Goal: Information Seeking & Learning: Stay updated

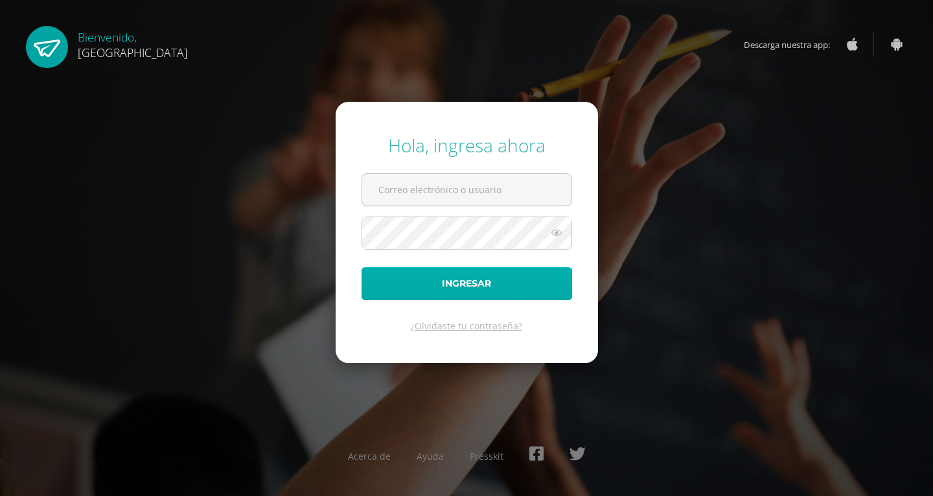
type input "2019717@colegiobelga.edu.gt"
click at [431, 278] on button "Ingresar" at bounding box center [467, 283] width 211 height 33
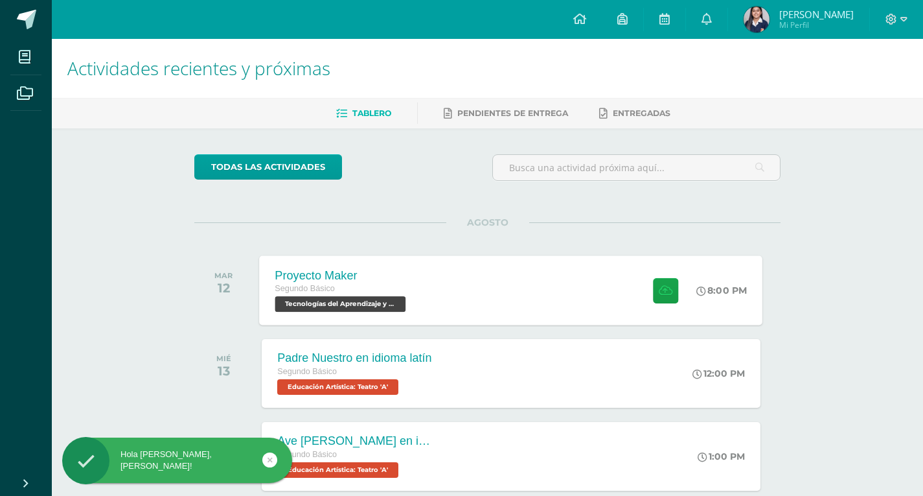
click at [434, 286] on div "Proyecto Maker Segundo Básico Tecnologías del Aprendizaje y la Comunicación 'A'…" at bounding box center [511, 289] width 503 height 69
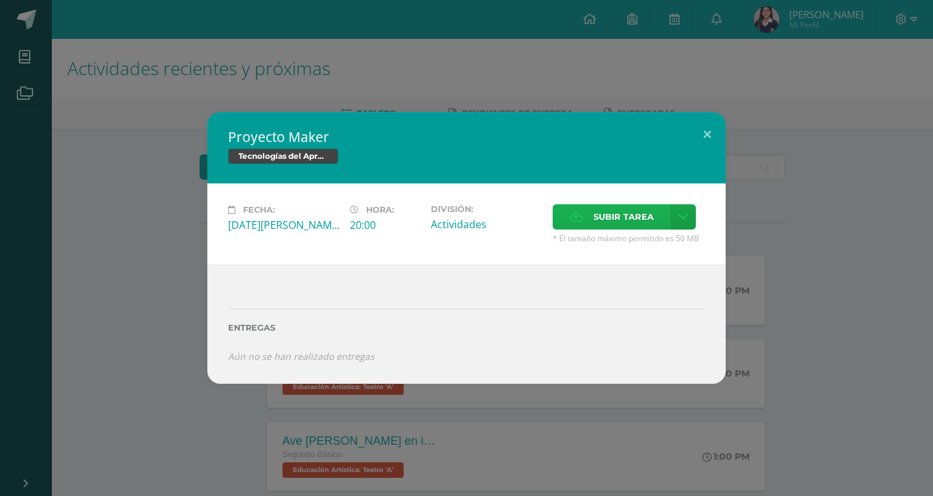
click at [588, 215] on label "Subir tarea" at bounding box center [612, 216] width 118 height 25
click at [0, 0] on input "Subir tarea" at bounding box center [0, 0] width 0 height 0
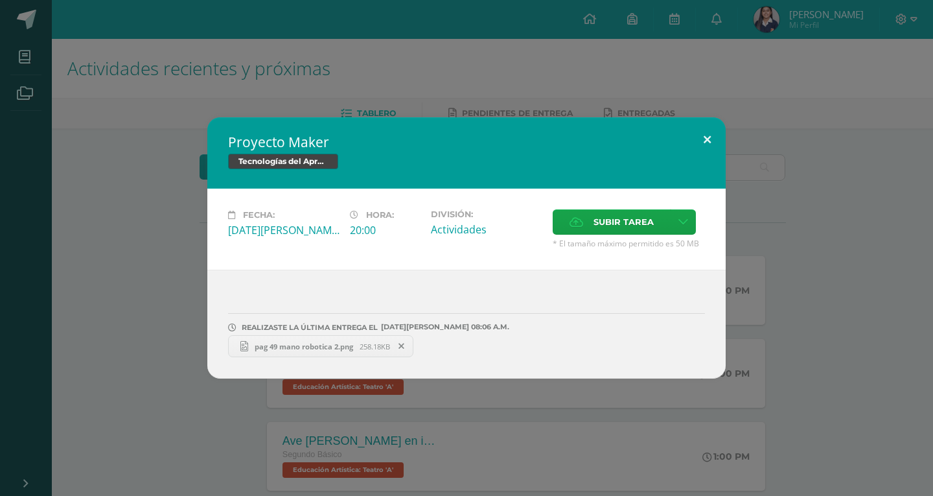
click at [711, 126] on button at bounding box center [707, 139] width 37 height 44
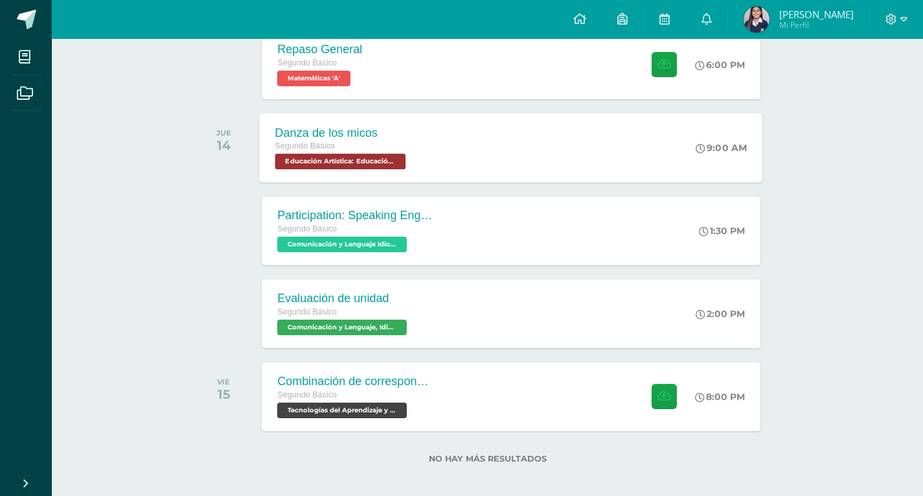
scroll to position [566, 0]
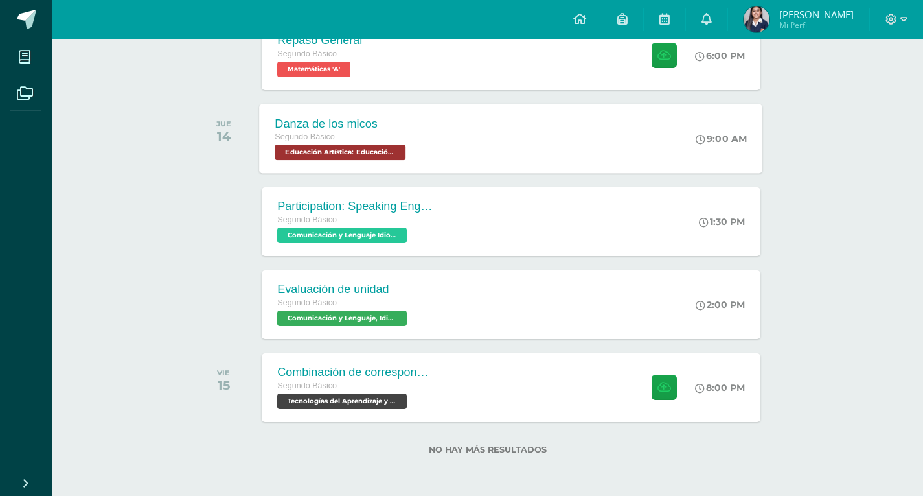
click at [333, 387] on span "Segundo Básico" at bounding box center [307, 385] width 60 height 9
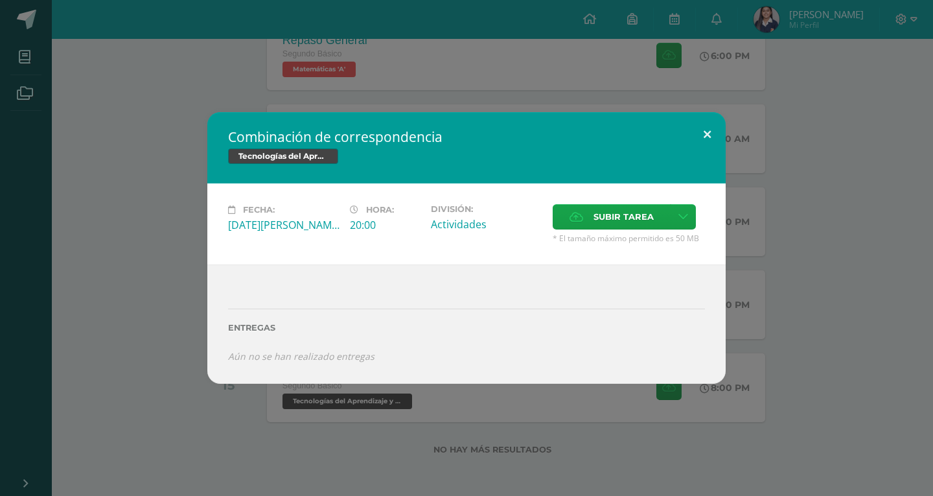
click at [693, 132] on button at bounding box center [707, 134] width 37 height 44
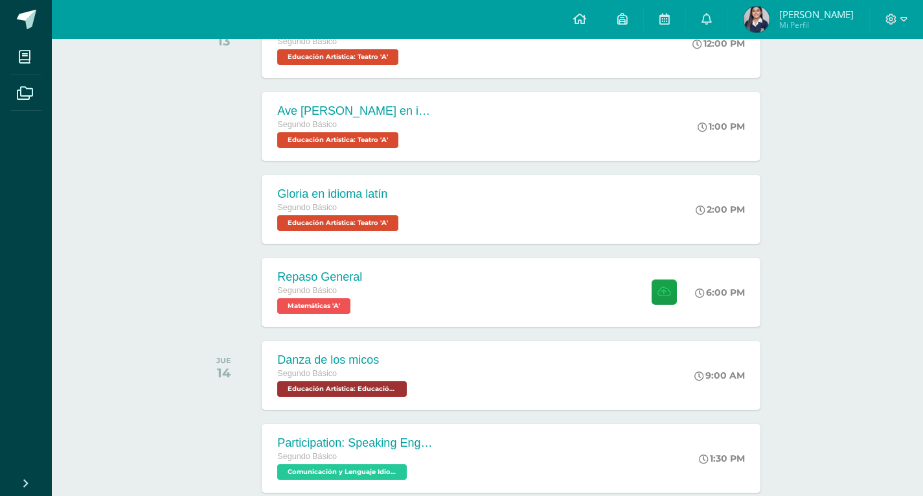
scroll to position [307, 0]
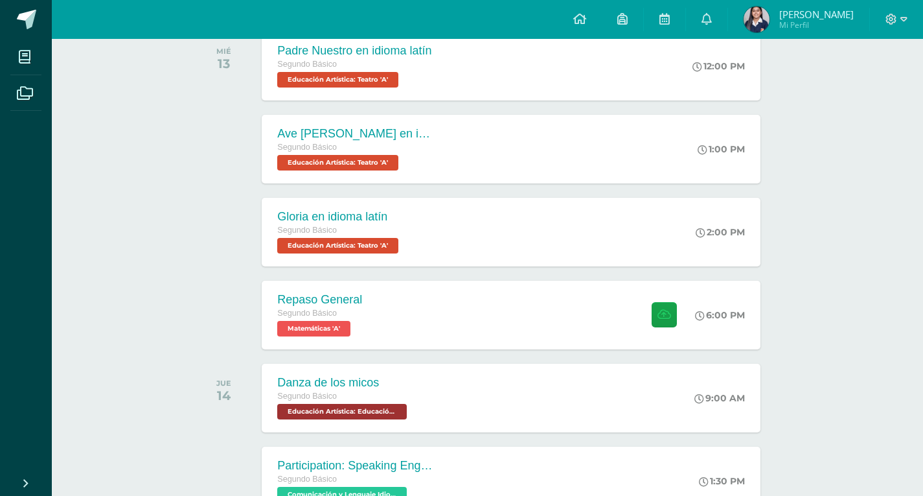
click at [364, 328] on div "Repaso General Segundo Básico Matemáticas 'A'" at bounding box center [320, 315] width 116 height 69
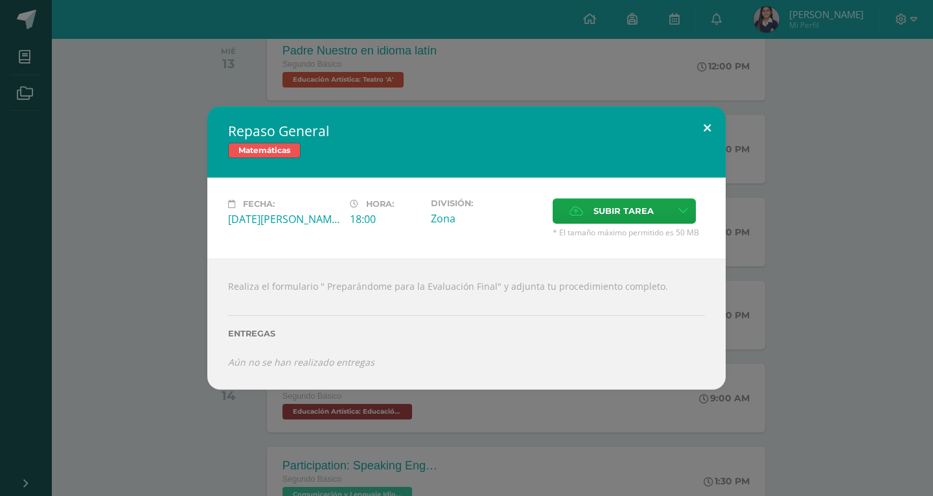
click at [716, 126] on button at bounding box center [707, 128] width 37 height 44
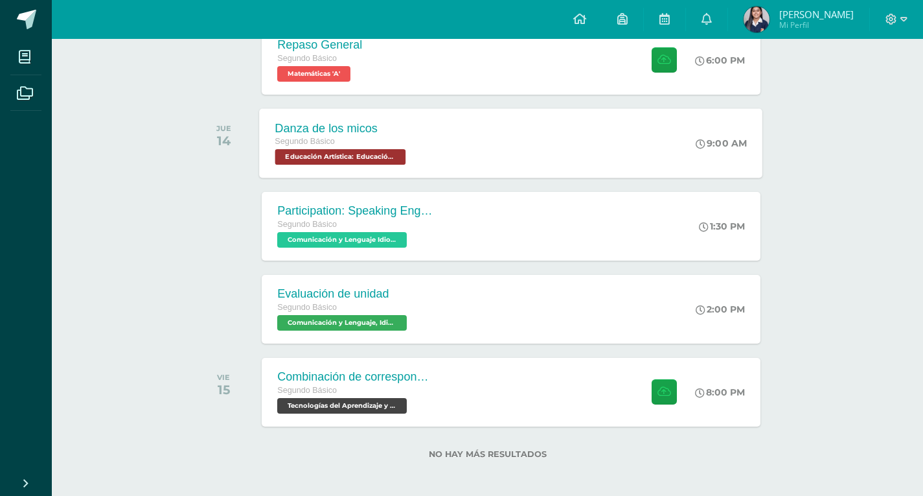
scroll to position [566, 0]
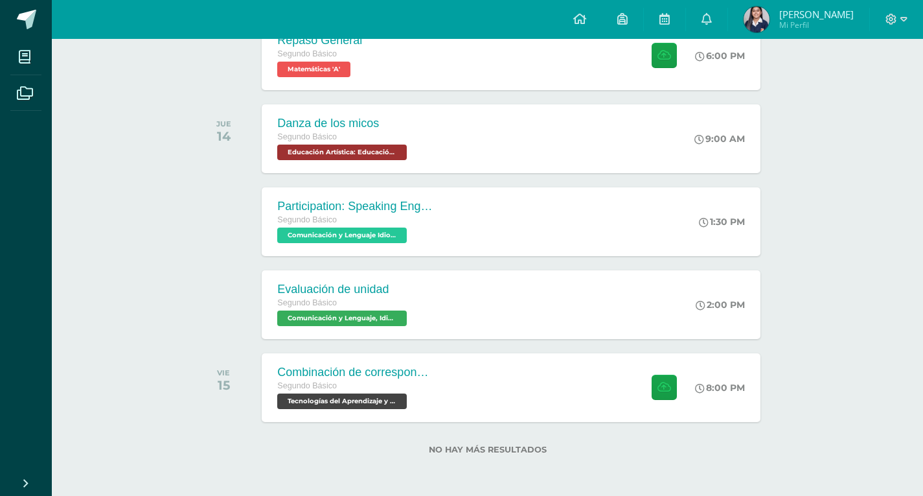
click at [500, 339] on div "Evaluación de unidad Segundo Básico Comunicación y Lenguaje, Idioma Español 'A'…" at bounding box center [487, 304] width 586 height 73
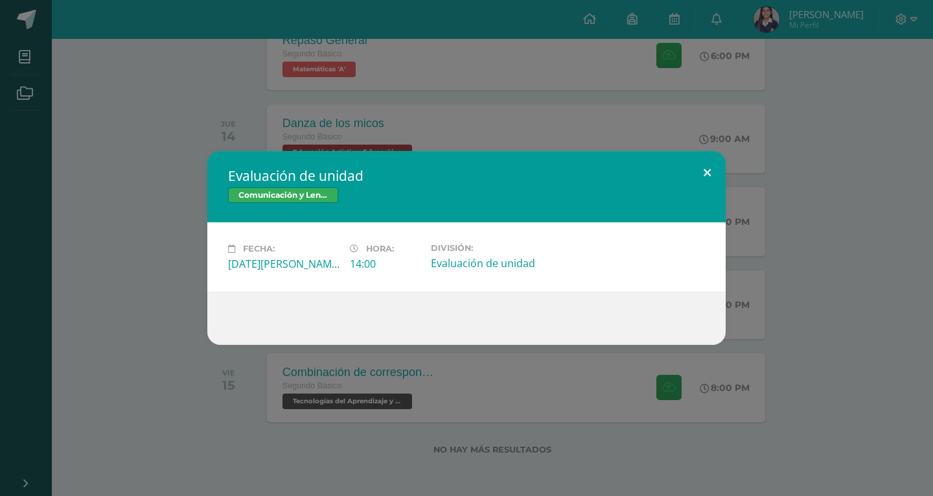
click at [720, 165] on button at bounding box center [707, 173] width 37 height 44
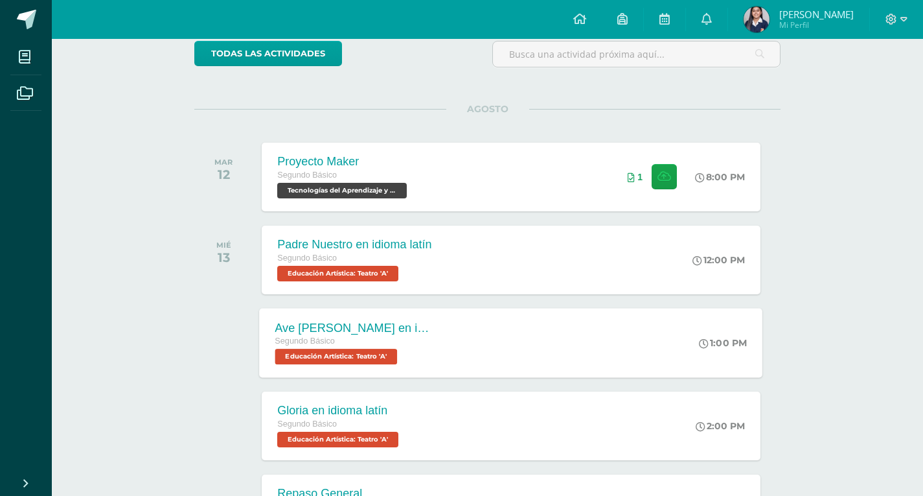
scroll to position [0, 0]
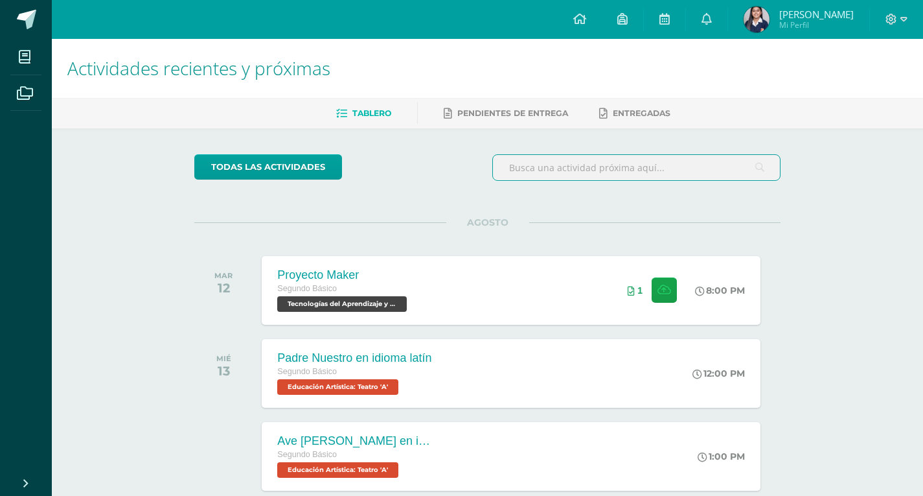
click at [574, 168] on input "text" at bounding box center [636, 167] width 287 height 25
type input "w"
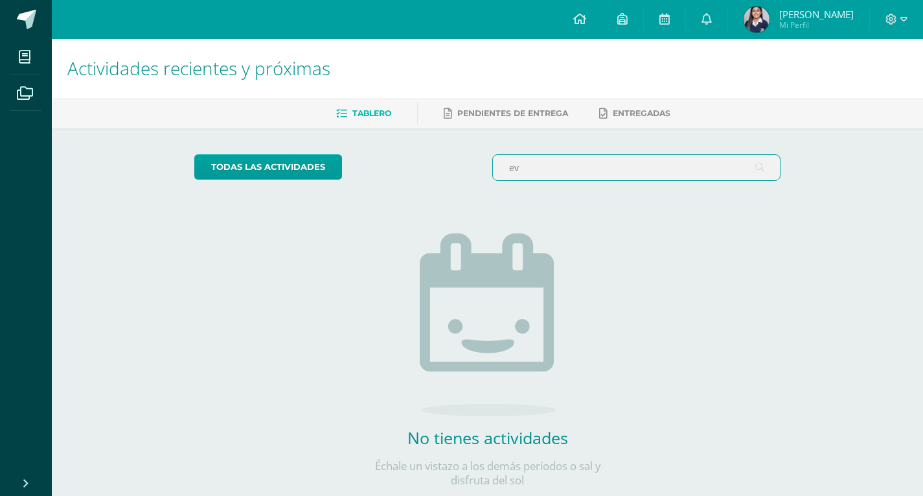
type input "e"
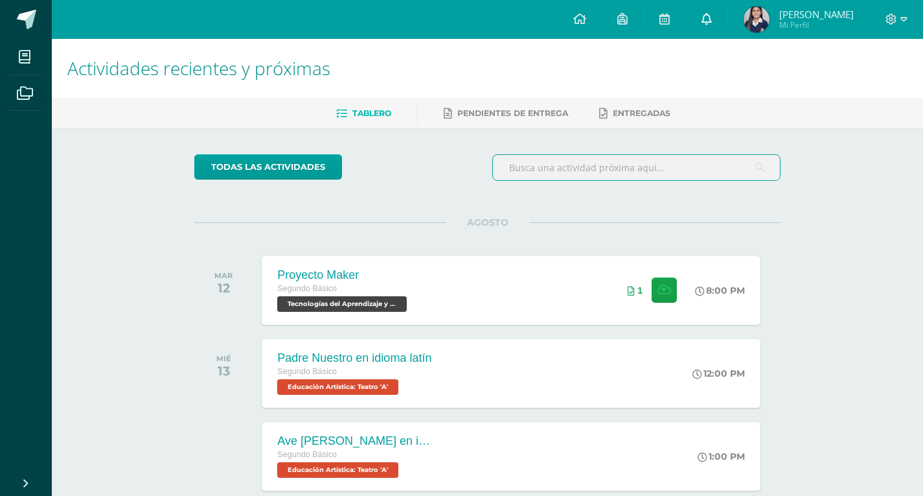
click at [705, 16] on icon at bounding box center [707, 19] width 10 height 12
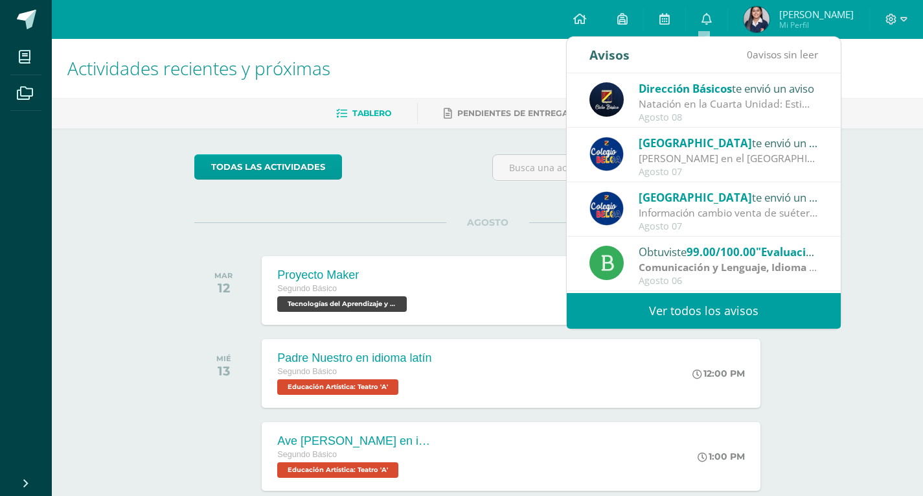
click at [745, 314] on link "Ver todos los avisos" at bounding box center [704, 311] width 274 height 36
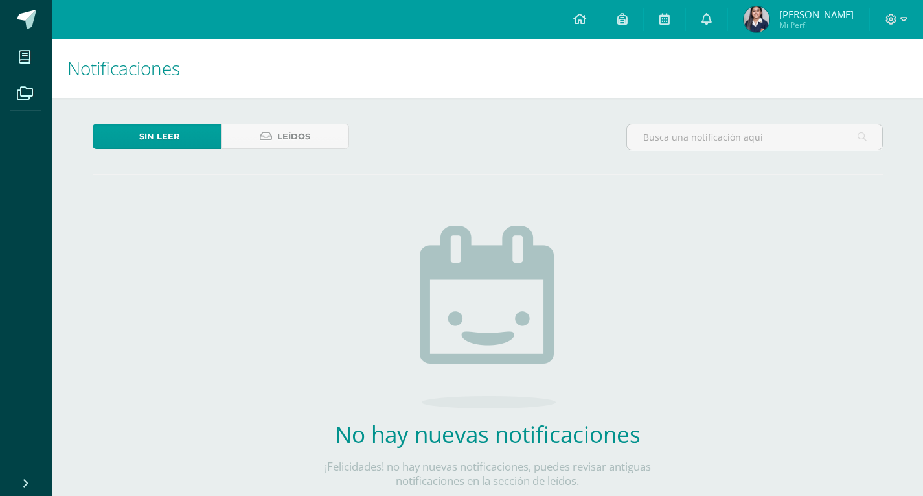
scroll to position [60, 0]
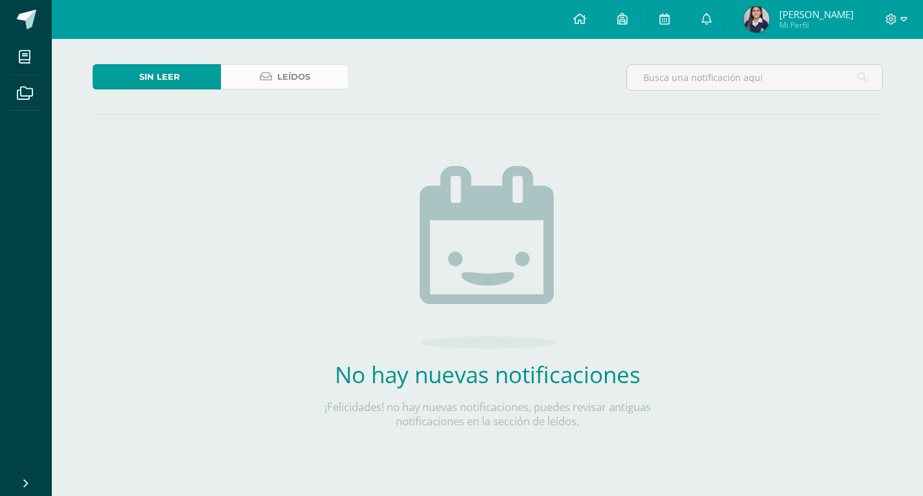
click at [265, 75] on icon at bounding box center [266, 76] width 12 height 11
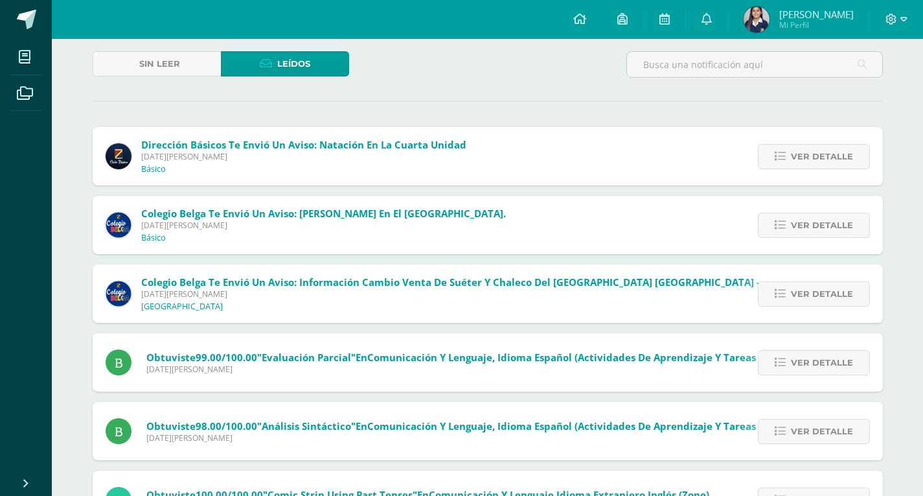
scroll to position [130, 0]
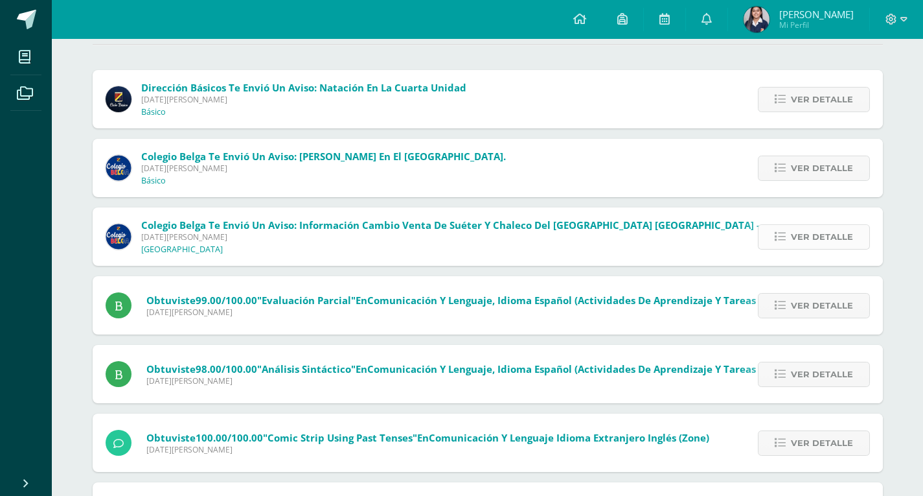
click at [792, 236] on link "Ver detalle" at bounding box center [814, 236] width 112 height 25
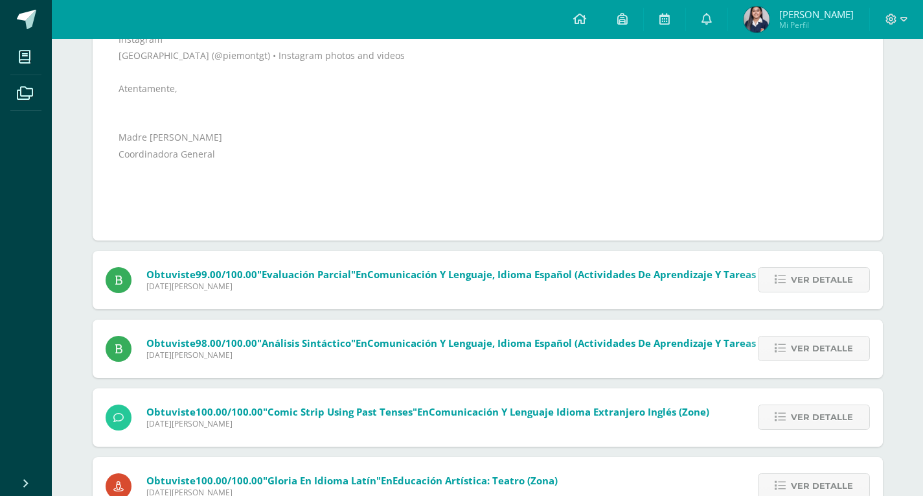
scroll to position [583, 0]
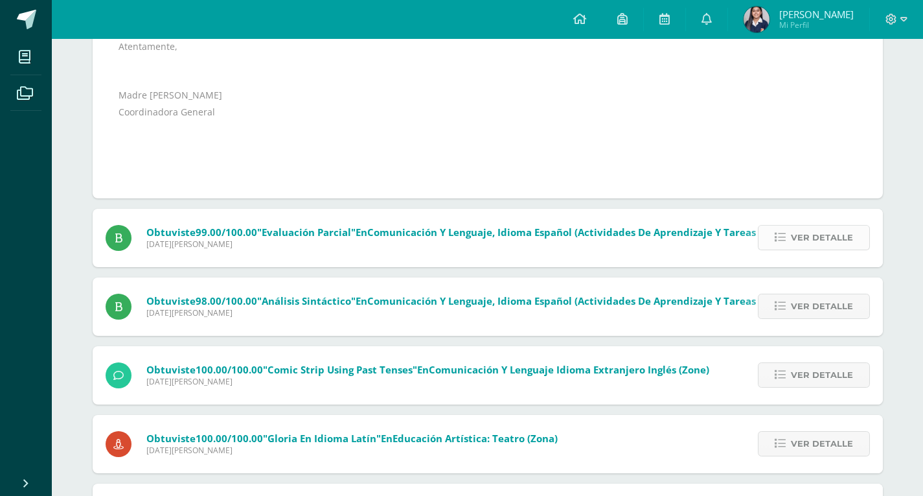
click at [798, 233] on span "Ver detalle" at bounding box center [822, 237] width 62 height 24
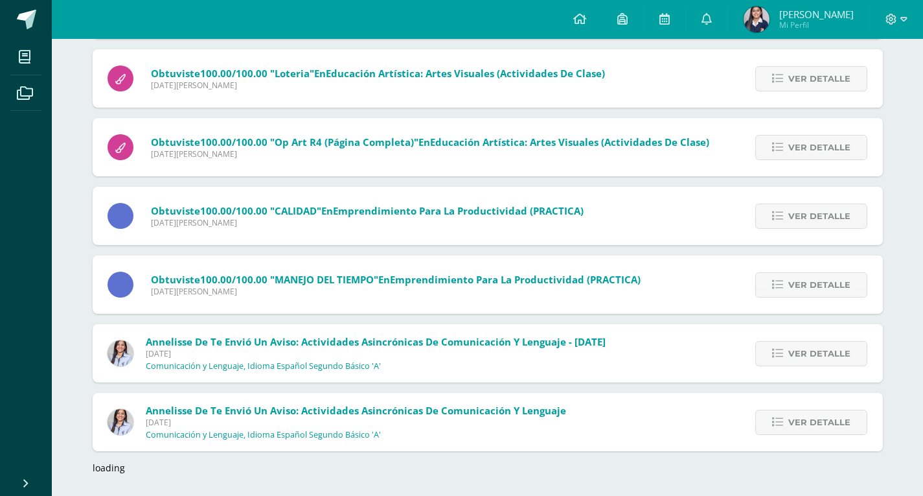
scroll to position [1158, 0]
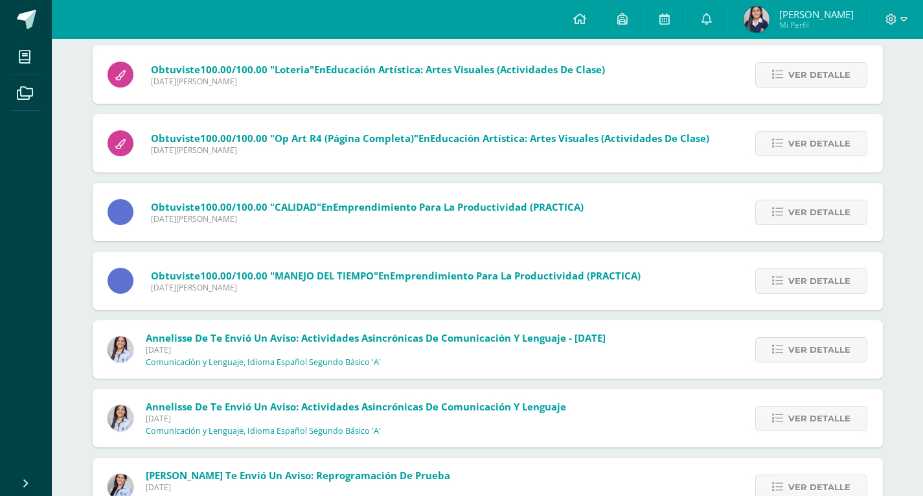
click at [391, 347] on span "Jueves 31 de Julio de 2025" at bounding box center [376, 349] width 460 height 11
click at [783, 346] on icon at bounding box center [777, 349] width 11 height 11
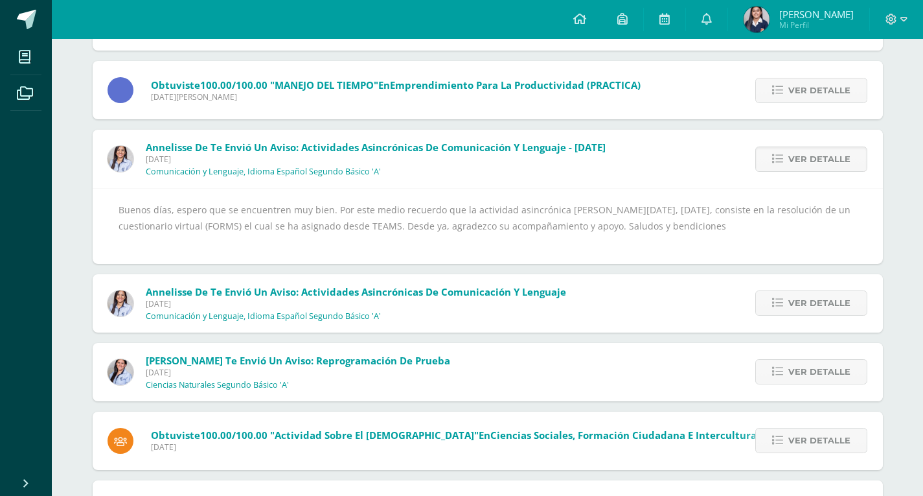
scroll to position [1310, 0]
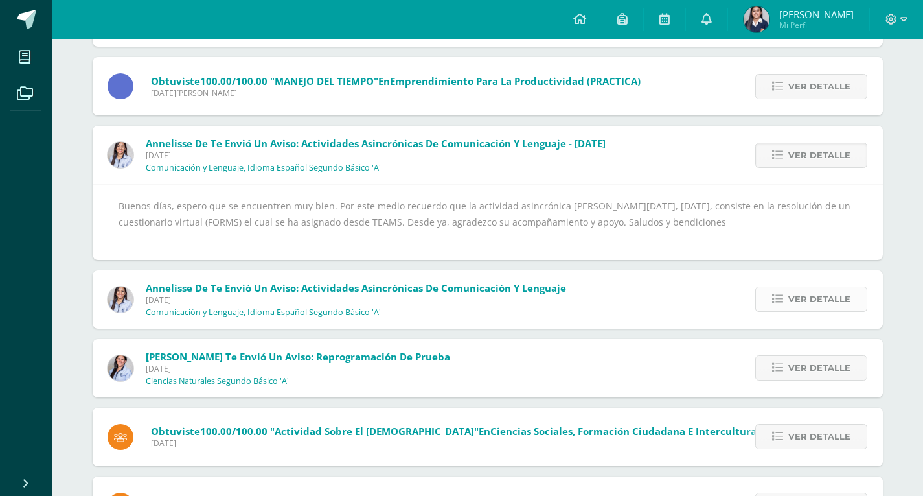
click at [787, 305] on link "Ver detalle" at bounding box center [811, 298] width 112 height 25
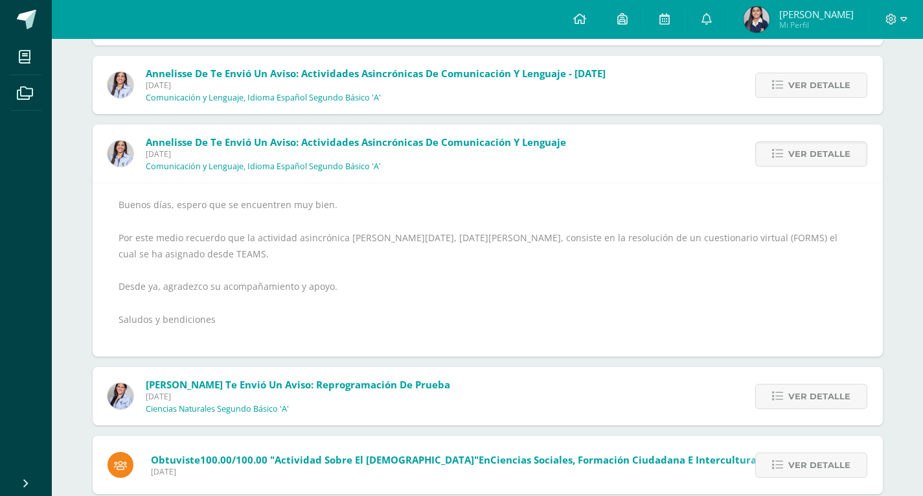
scroll to position [1504, 0]
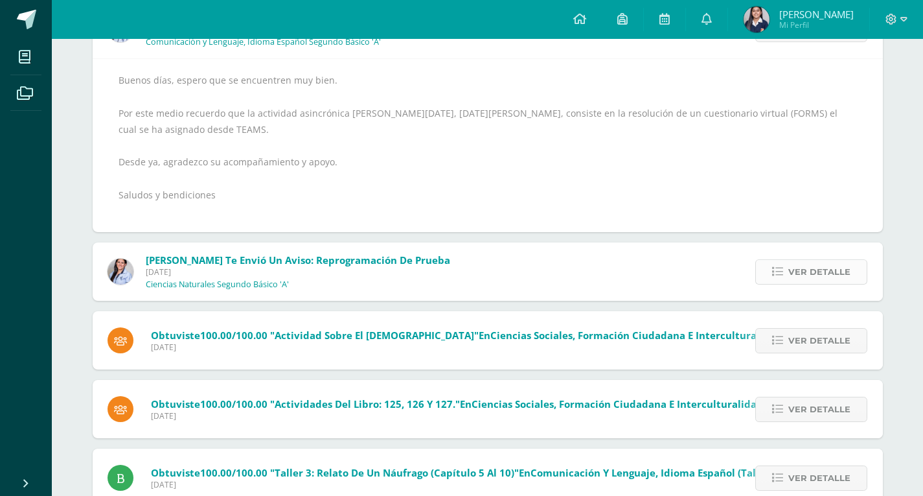
click at [825, 275] on span "Ver detalle" at bounding box center [819, 272] width 62 height 24
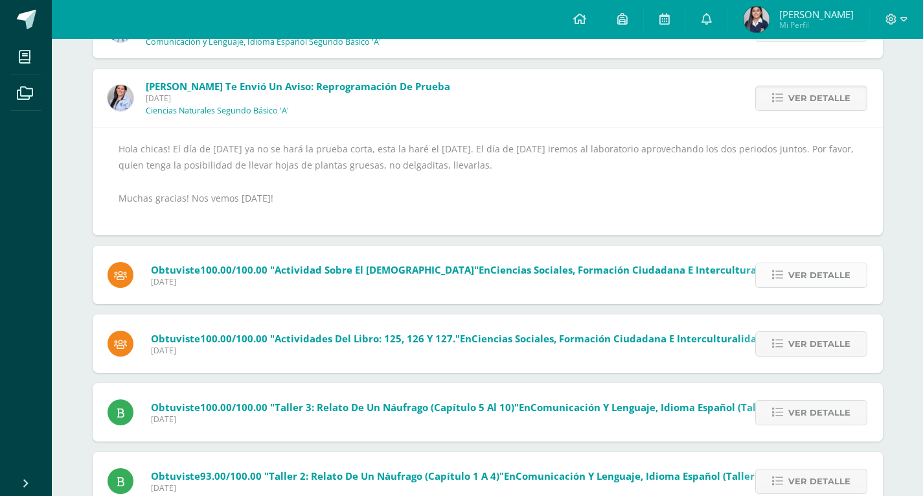
click at [822, 277] on span "Ver detalle" at bounding box center [819, 275] width 62 height 24
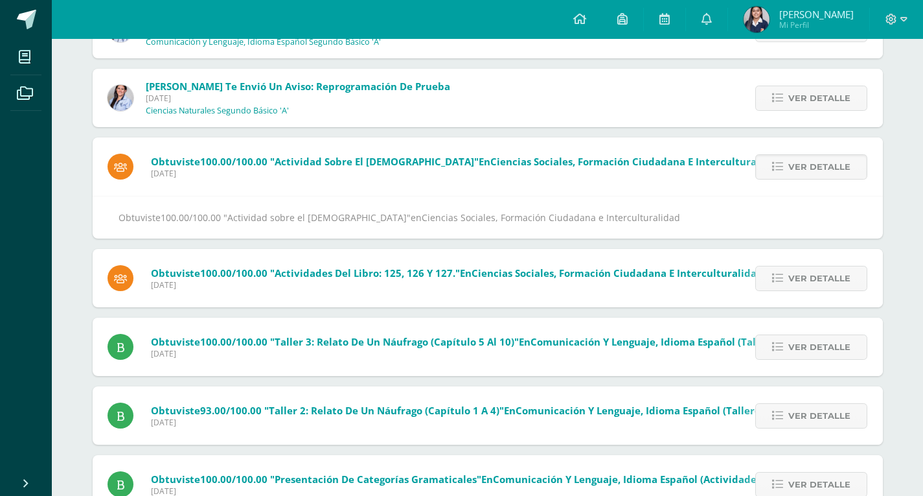
click at [808, 299] on div "Ver detalle" at bounding box center [809, 278] width 147 height 58
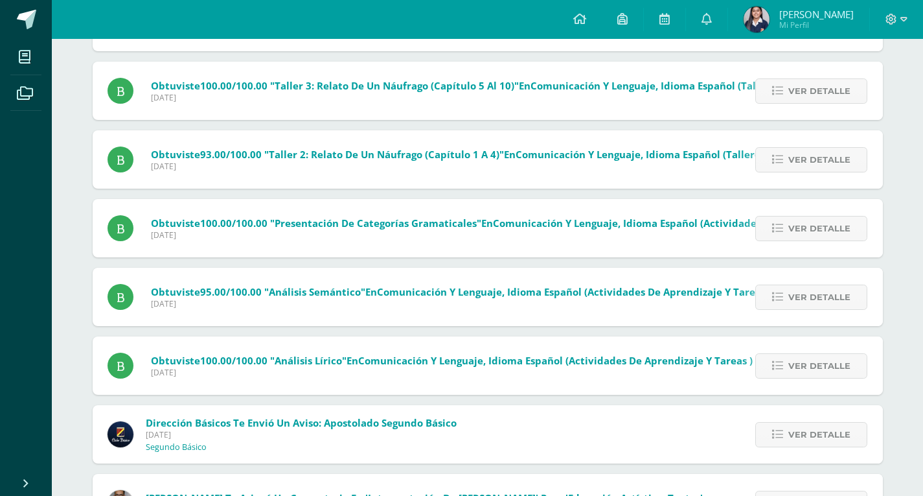
scroll to position [1764, 0]
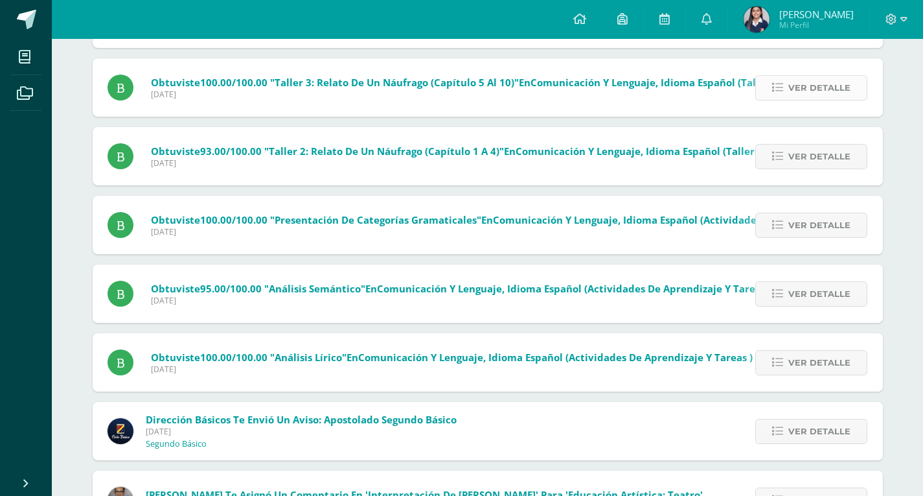
click at [820, 94] on span "Ver detalle" at bounding box center [819, 88] width 62 height 24
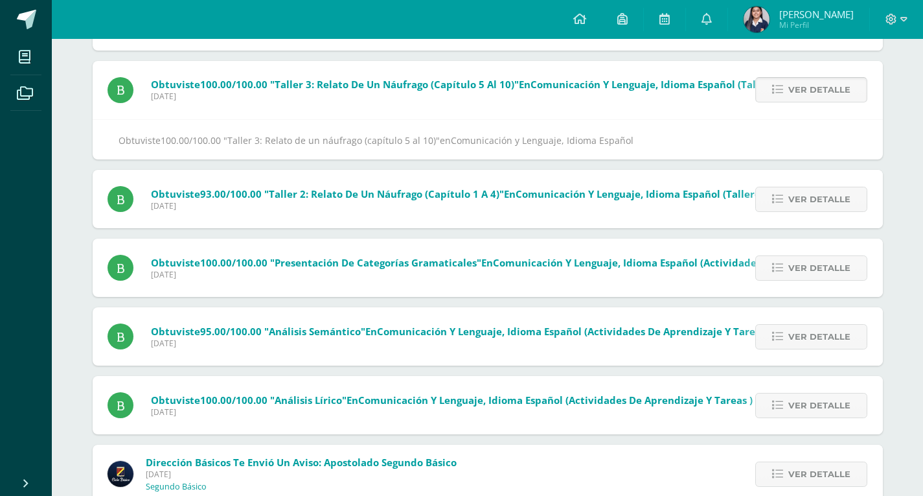
scroll to position [1721, 0]
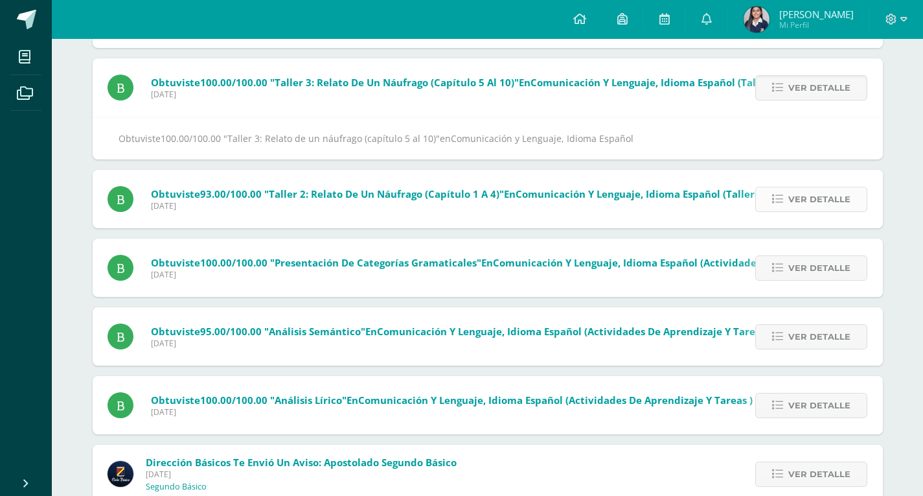
click at [812, 194] on span "Ver detalle" at bounding box center [819, 199] width 62 height 24
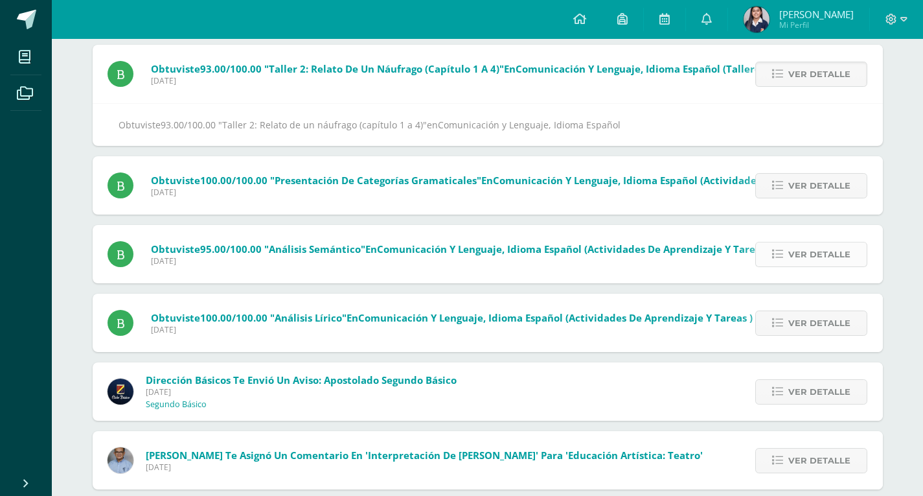
scroll to position [1845, 0]
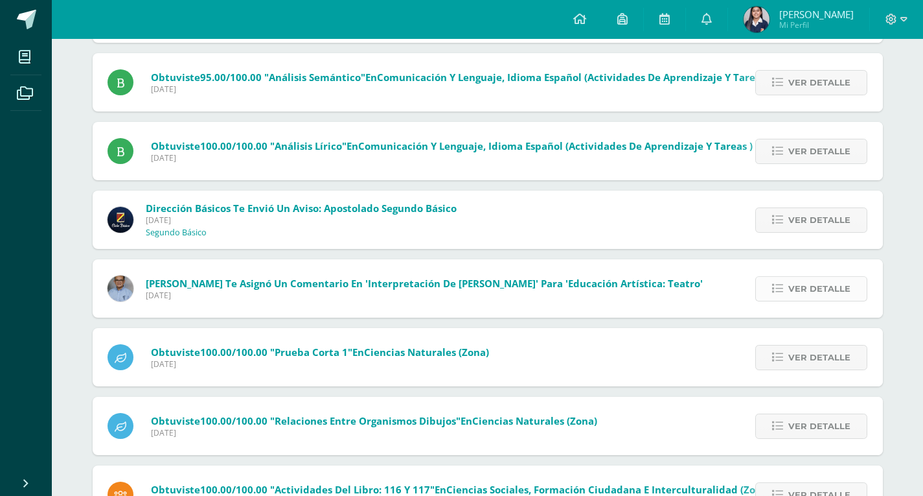
click at [788, 290] on link "Ver detalle" at bounding box center [811, 288] width 112 height 25
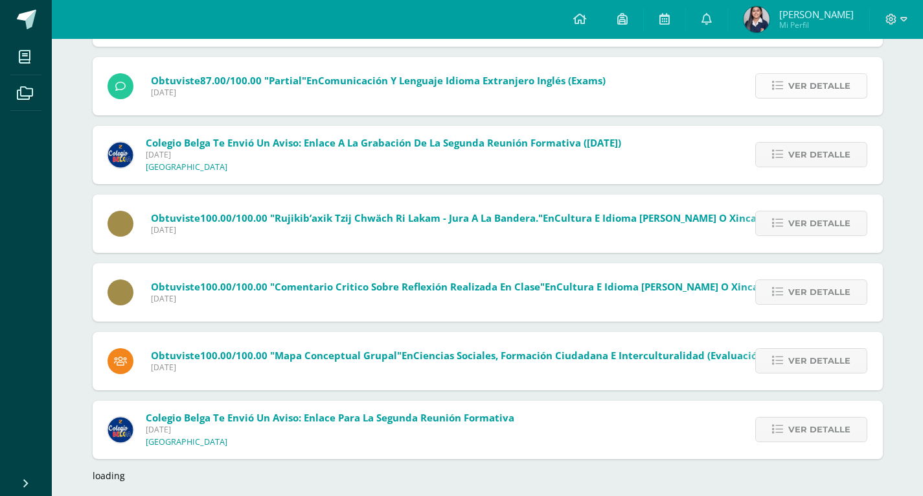
scroll to position [2549, 0]
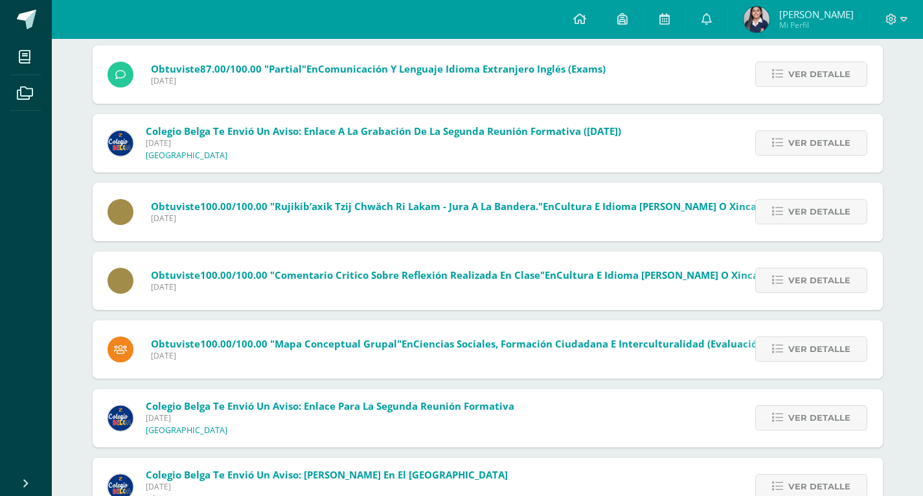
click at [787, 160] on div "Ver detalle" at bounding box center [809, 143] width 147 height 58
click at [794, 150] on span "Ver detalle" at bounding box center [819, 143] width 62 height 24
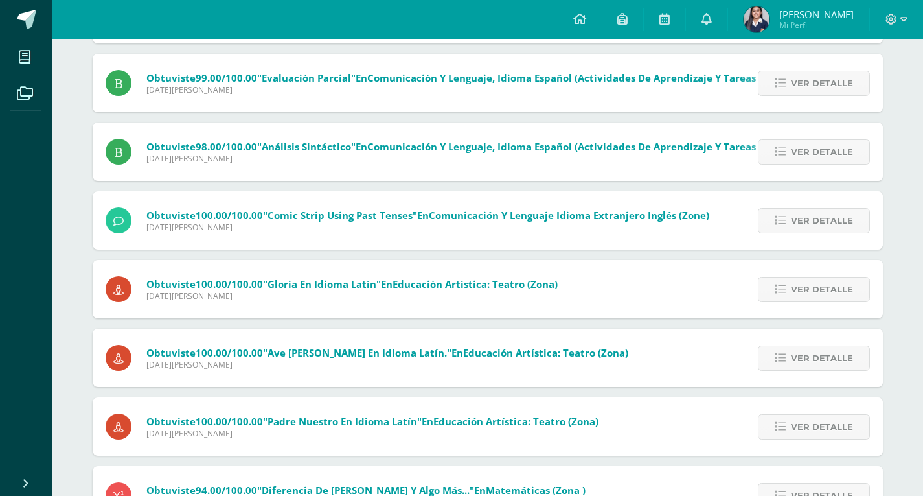
scroll to position [0, 0]
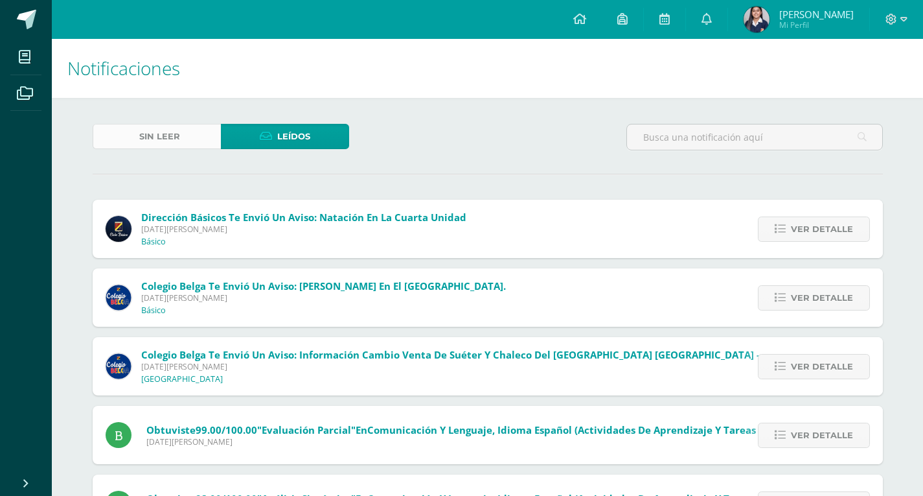
click at [143, 138] on span "Sin leer" at bounding box center [159, 136] width 41 height 24
